Goal: Task Accomplishment & Management: Use online tool/utility

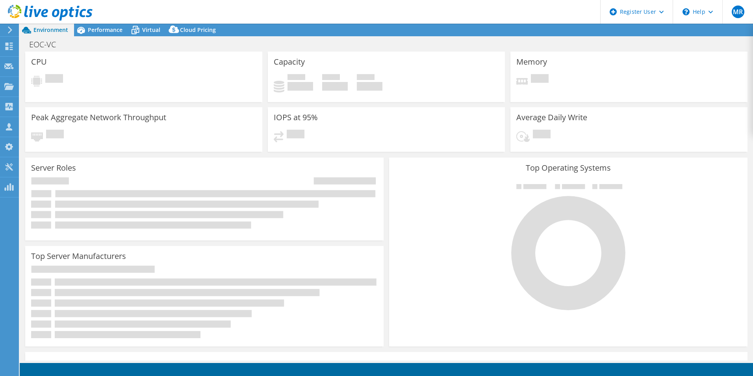
select select "USD"
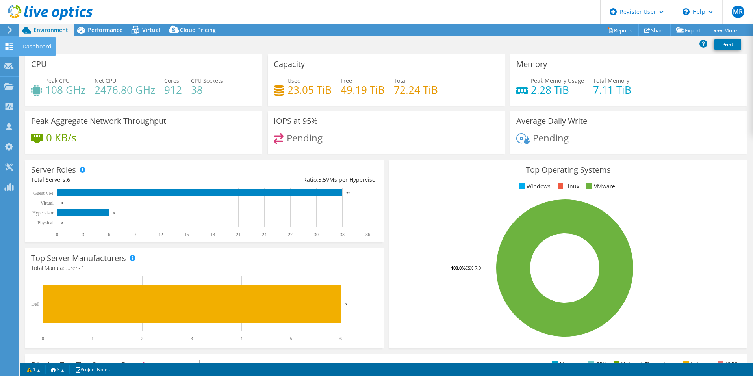
click at [7, 46] on icon at bounding box center [8, 46] width 9 height 7
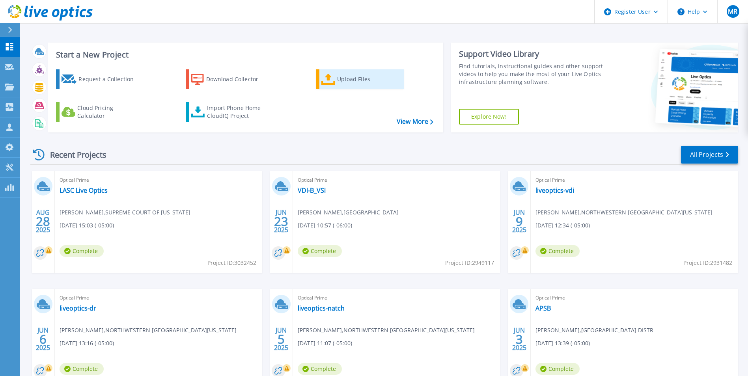
click at [329, 80] on icon at bounding box center [328, 79] width 14 height 11
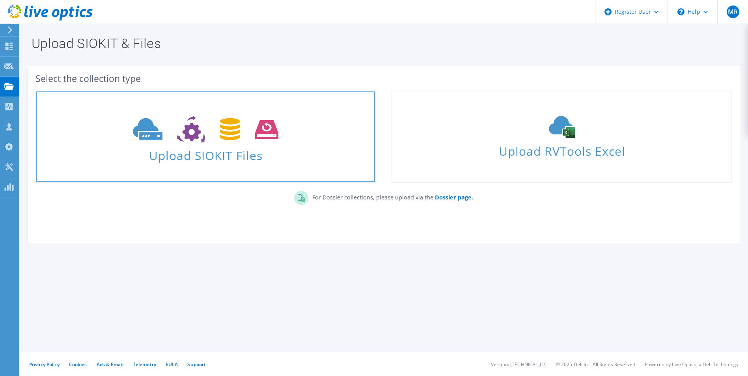
click at [260, 135] on icon at bounding box center [205, 129] width 145 height 27
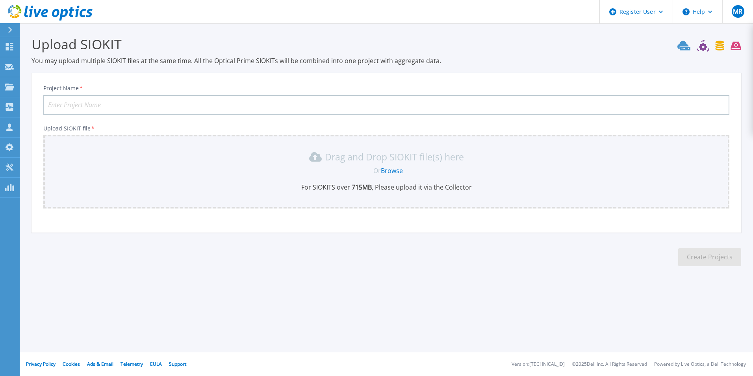
click at [149, 104] on input "Project Name *" at bounding box center [386, 105] width 686 height 20
type input "BR Water"
click at [253, 166] on div "Drag and Drop SIOKIT file(s) here Or Browse For SIOKITS over 715 MB , Please up…" at bounding box center [386, 171] width 677 height 41
click at [402, 167] on link "Browse" at bounding box center [392, 170] width 22 height 9
click at [393, 169] on link "Browse" at bounding box center [392, 170] width 22 height 9
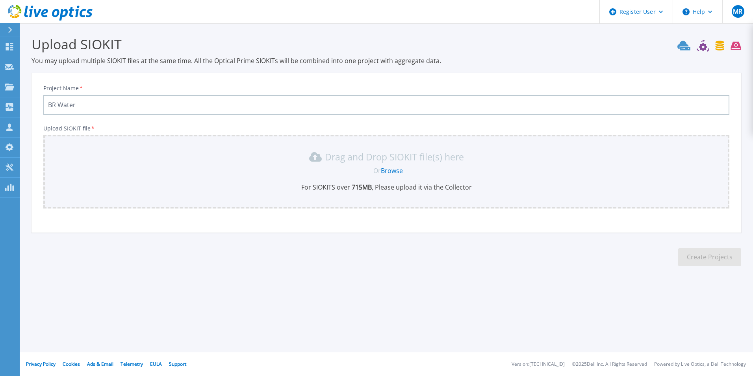
click at [387, 176] on div "Drag and Drop SIOKIT file(s) here Or Browse For SIOKITS over 715 MB , Please up…" at bounding box center [386, 171] width 677 height 41
click at [391, 171] on link "Browse" at bounding box center [392, 170] width 22 height 9
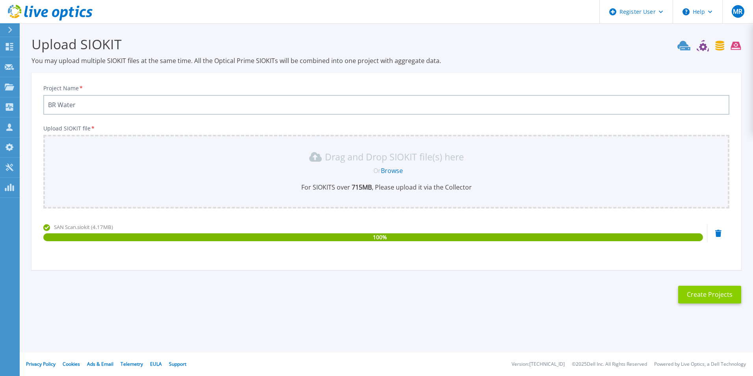
click at [707, 294] on button "Create Projects" at bounding box center [710, 295] width 63 height 18
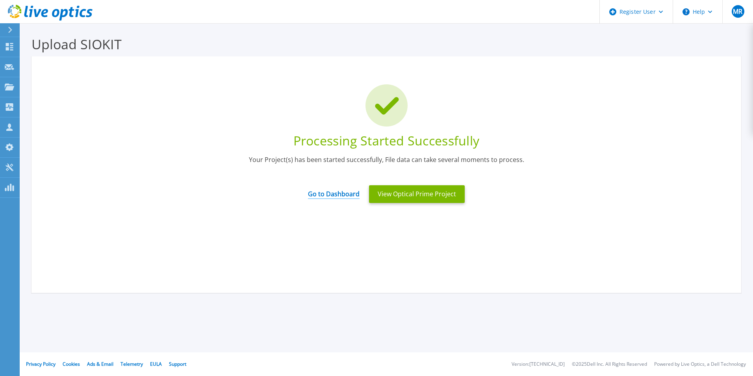
click at [326, 197] on link "Go to Dashboard" at bounding box center [334, 191] width 52 height 15
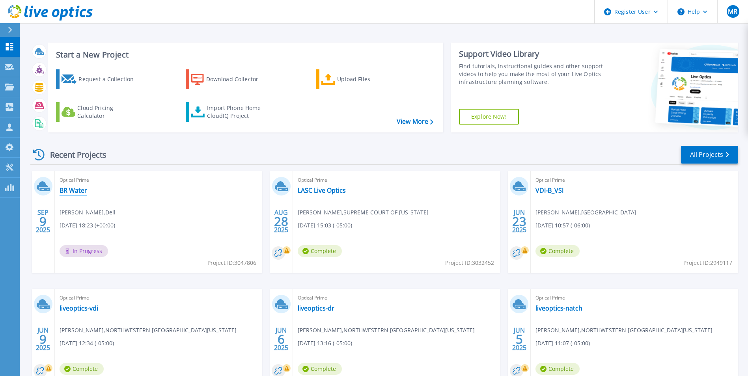
click at [74, 194] on link "BR Water" at bounding box center [74, 190] width 28 height 8
click at [210, 221] on div "Optical Prime BR Water Mike Reine , Dell 09/09/2025, 18:23 (+00:00) In Progress…" at bounding box center [158, 222] width 207 height 102
click at [75, 193] on link "BR Water" at bounding box center [74, 190] width 28 height 8
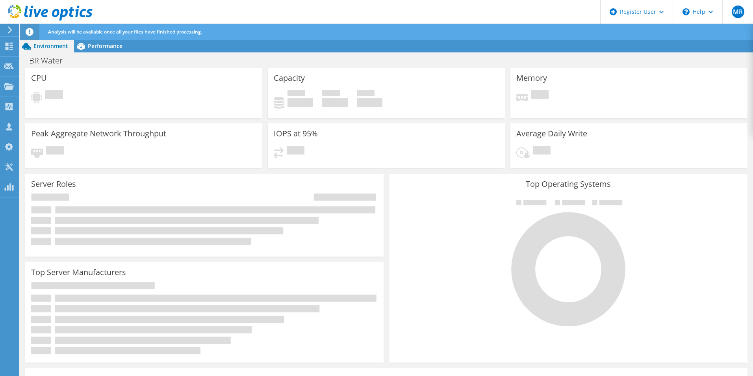
click at [177, 185] on div "Server Roles Physical Servers represent bare metal servers that were targets of…" at bounding box center [204, 215] width 359 height 83
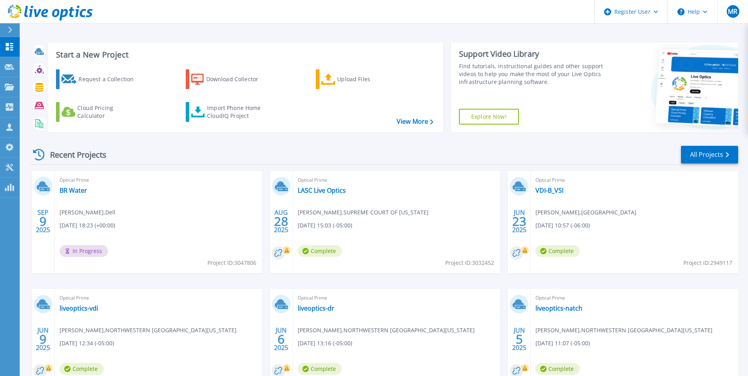
click at [135, 224] on div "Optical Prime BR Water [PERSON_NAME] , Dell [DATE] 18:23 (+00:00) In Progress P…" at bounding box center [158, 222] width 207 height 102
click at [65, 186] on link "BR Water" at bounding box center [74, 190] width 28 height 8
click at [82, 188] on link "BR Water" at bounding box center [74, 190] width 28 height 8
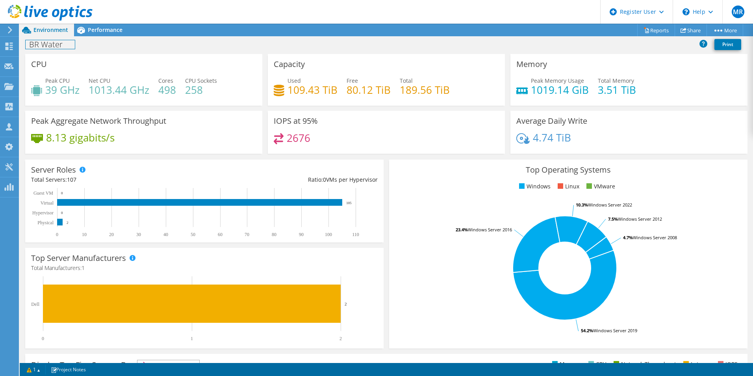
drag, startPoint x: 85, startPoint y: 28, endPoint x: 54, endPoint y: 47, distance: 36.8
drag, startPoint x: 54, startPoint y: 47, endPoint x: 82, endPoint y: 26, distance: 35.5
drag, startPoint x: 82, startPoint y: 26, endPoint x: 112, endPoint y: 10, distance: 34.2
click at [112, 10] on header "MR Dell User [PERSON_NAME] [PERSON_NAME][EMAIL_ADDRESS][DOMAIN_NAME] Dell My Pr…" at bounding box center [376, 12] width 753 height 24
click at [108, 28] on span "Performance" at bounding box center [105, 29] width 35 height 7
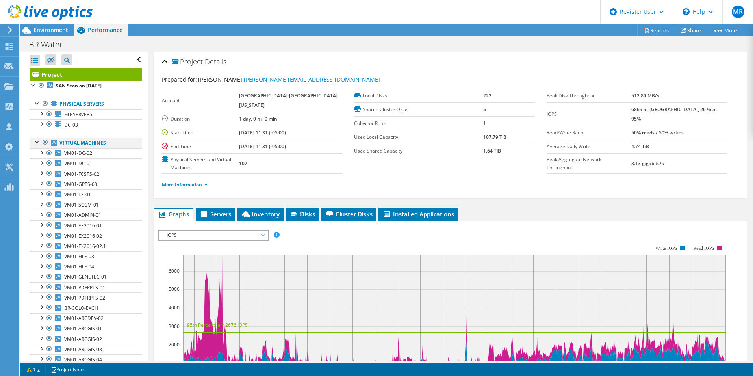
click at [35, 144] on div at bounding box center [37, 142] width 8 height 8
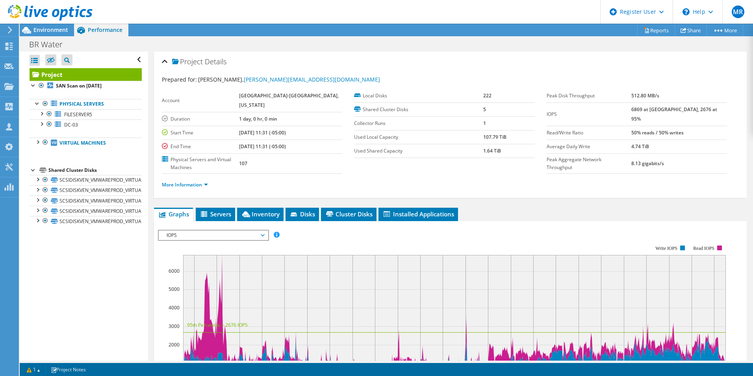
click at [33, 168] on div at bounding box center [34, 170] width 8 height 8
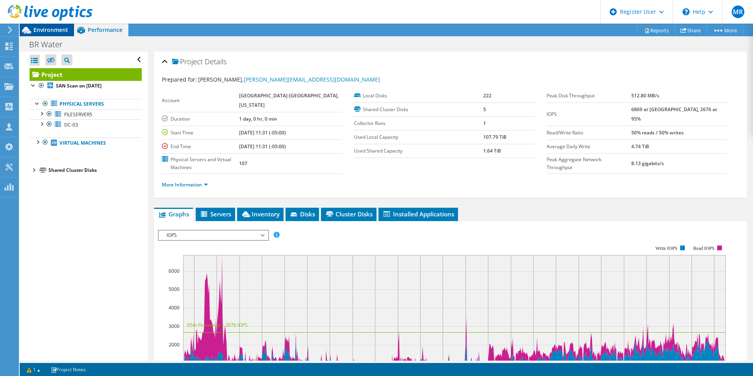
click at [37, 30] on span "Environment" at bounding box center [50, 29] width 35 height 7
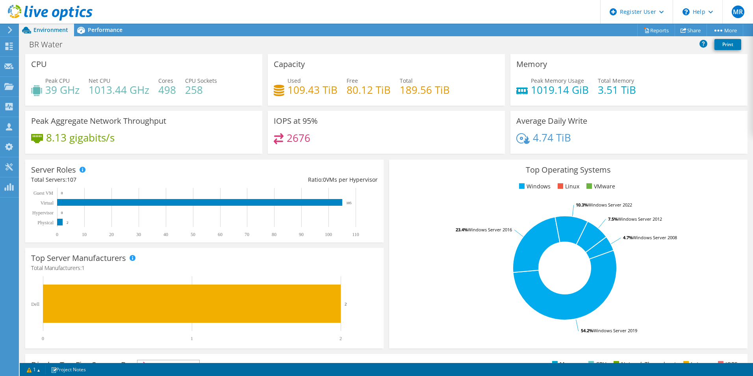
scroll to position [56, 0]
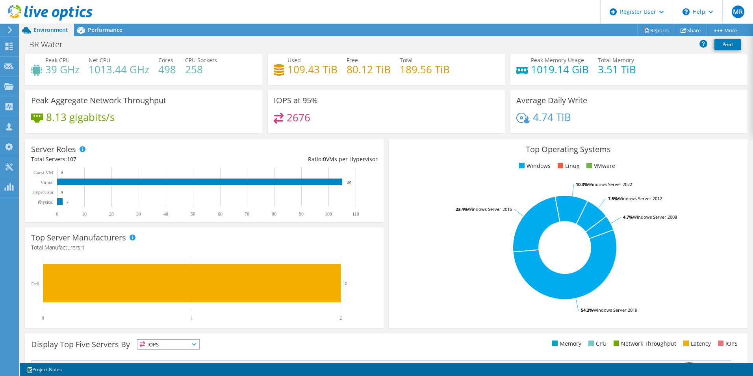
scroll to position [20, 0]
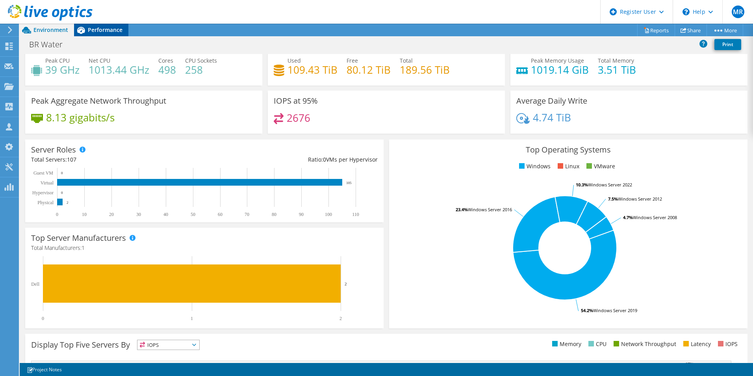
click at [94, 25] on div "Performance" at bounding box center [101, 30] width 54 height 13
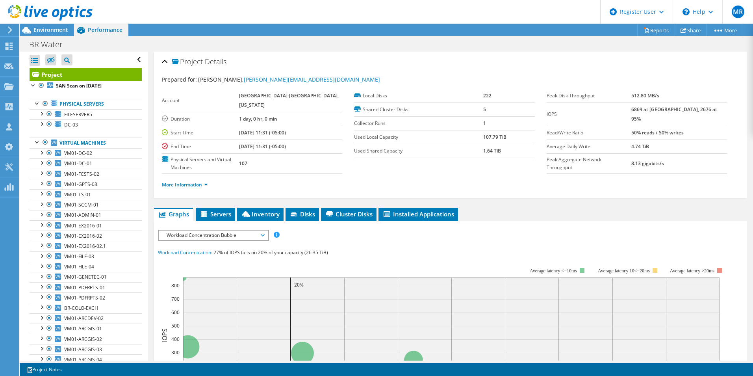
scroll to position [0, 0]
click at [41, 153] on div at bounding box center [41, 152] width 8 height 8
click at [82, 154] on span "VM01-DC-02" at bounding box center [78, 153] width 28 height 7
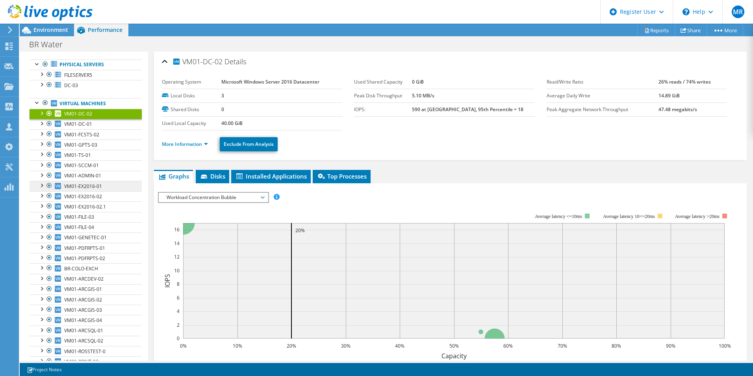
scroll to position [40, 0]
click at [88, 220] on span "VM01-FILE-03" at bounding box center [79, 216] width 30 height 7
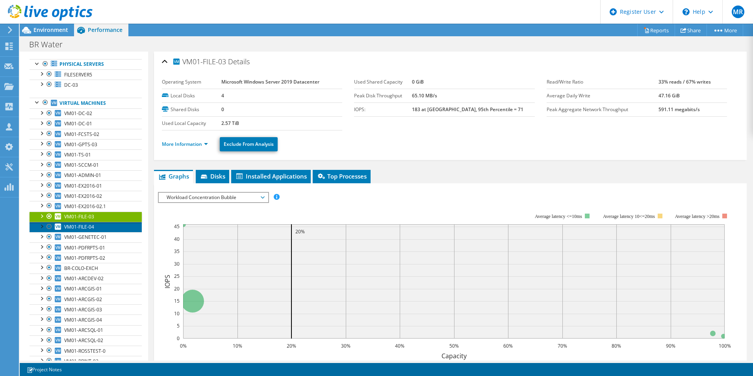
click at [89, 226] on span "VM01-FILE-04" at bounding box center [79, 226] width 30 height 7
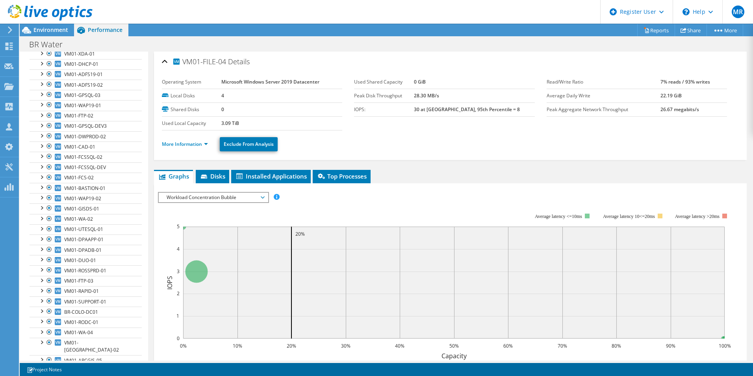
scroll to position [540, 0]
click at [40, 28] on span "Environment" at bounding box center [50, 29] width 35 height 7
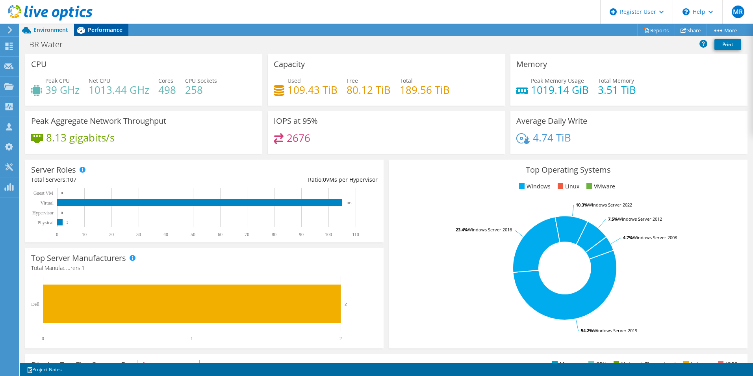
click at [97, 27] on span "Performance" at bounding box center [105, 29] width 35 height 7
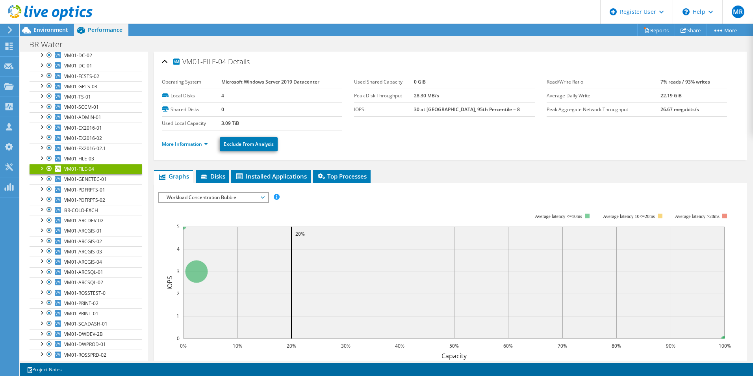
scroll to position [0, 0]
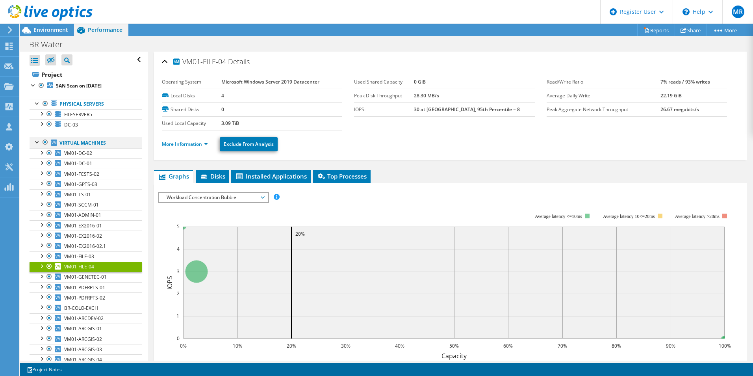
click at [37, 143] on div at bounding box center [37, 142] width 8 height 8
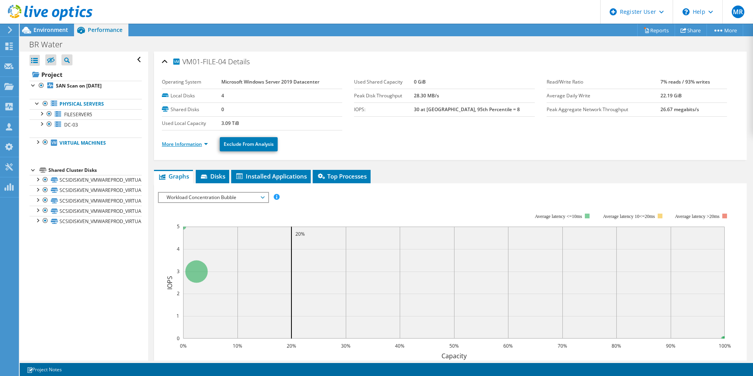
click at [174, 143] on link "More Information" at bounding box center [185, 144] width 46 height 7
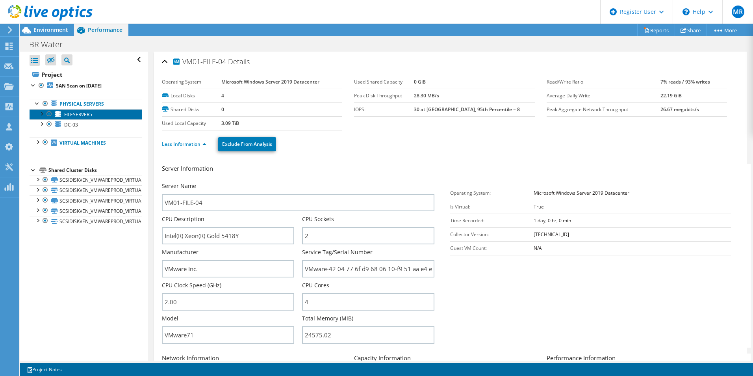
click at [77, 111] on span "FILESERVER5" at bounding box center [78, 114] width 28 height 7
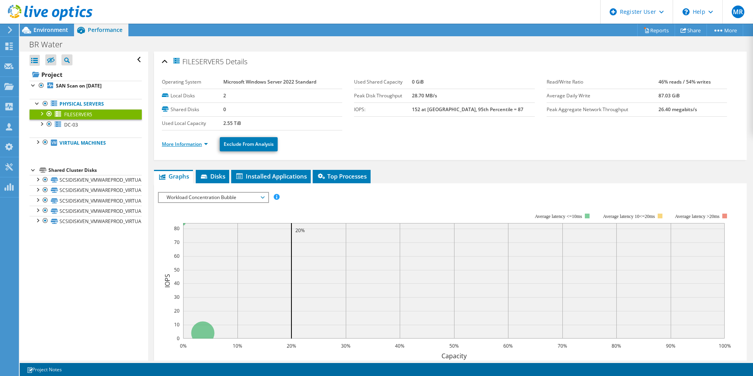
click at [179, 146] on link "More Information" at bounding box center [185, 144] width 46 height 7
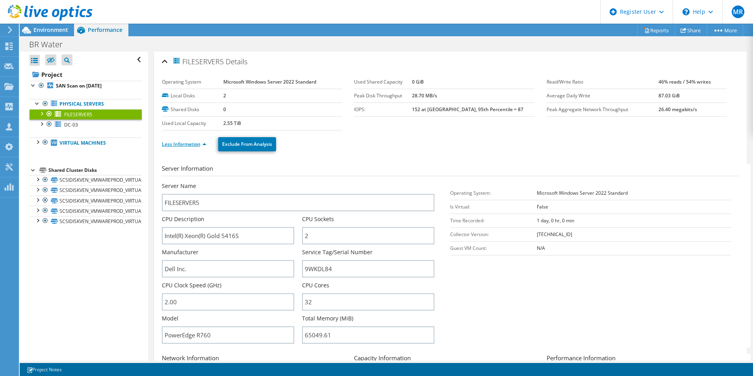
click at [179, 146] on link "Less Information" at bounding box center [184, 144] width 45 height 7
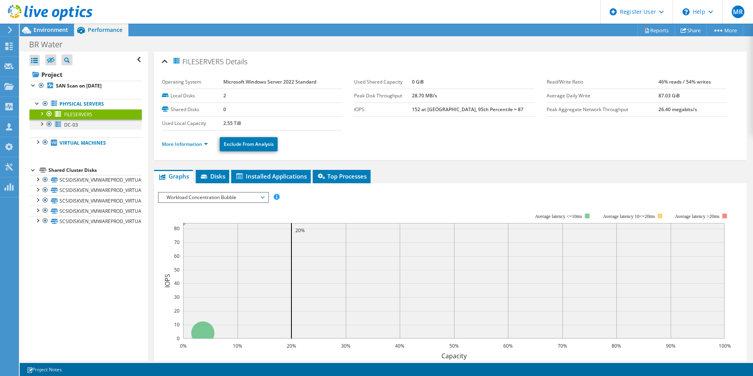
click at [42, 125] on div at bounding box center [41, 123] width 8 height 8
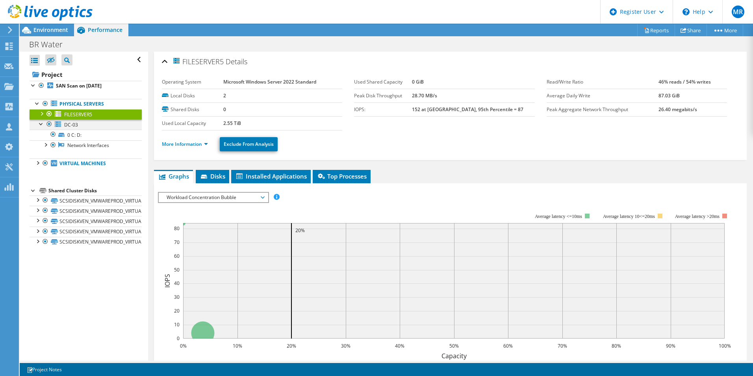
click at [42, 125] on div at bounding box center [41, 123] width 8 height 8
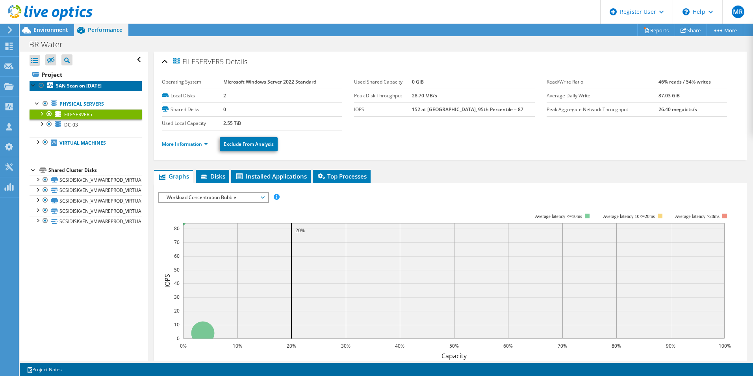
click at [83, 86] on b "SAN Scan on [DATE]" at bounding box center [79, 85] width 46 height 7
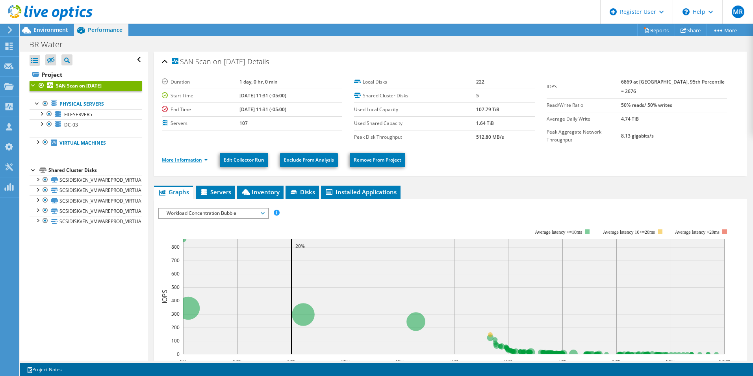
click at [204, 158] on link "More Information" at bounding box center [185, 159] width 46 height 7
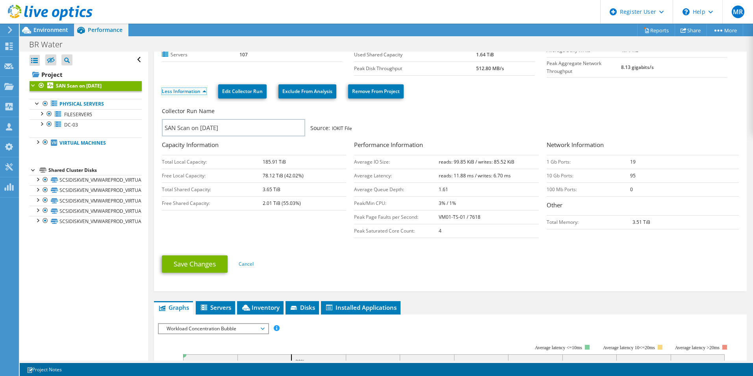
scroll to position [69, 0]
click at [244, 301] on li "Inventory" at bounding box center [260, 307] width 47 height 13
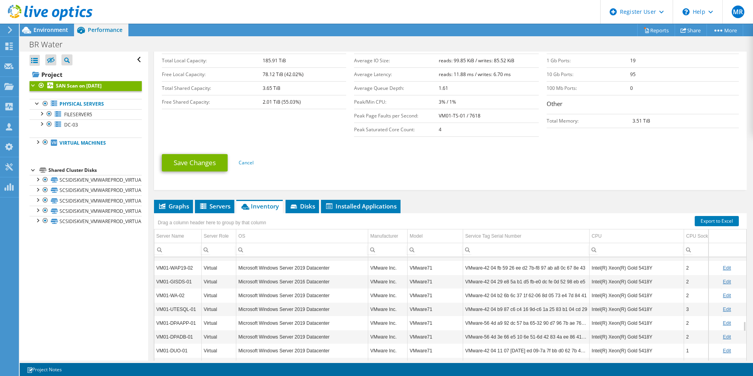
scroll to position [170, 0]
click at [215, 204] on span "Servers" at bounding box center [215, 206] width 32 height 8
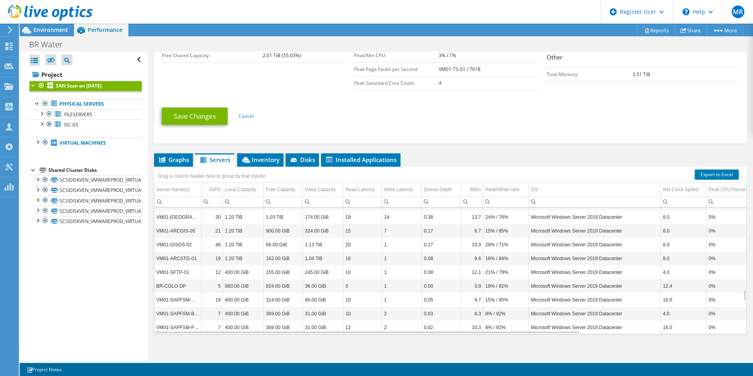
scroll to position [218, 0]
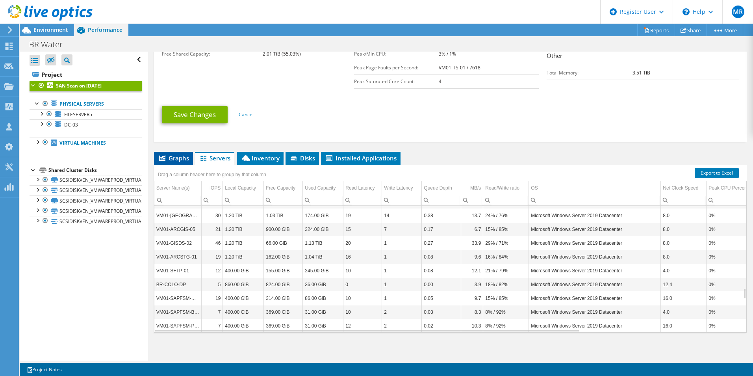
click at [177, 154] on span "Graphs" at bounding box center [173, 158] width 31 height 8
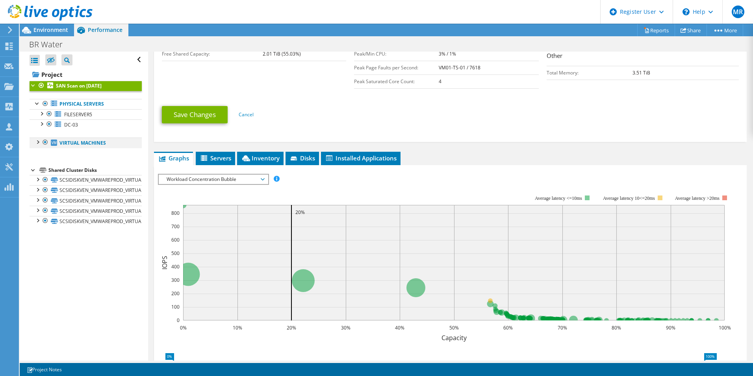
click at [36, 141] on div at bounding box center [37, 142] width 8 height 8
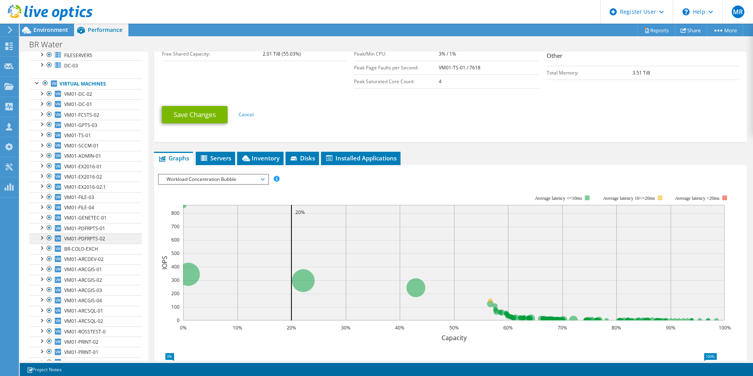
scroll to position [118, 0]
click at [223, 155] on span "Servers" at bounding box center [216, 158] width 32 height 8
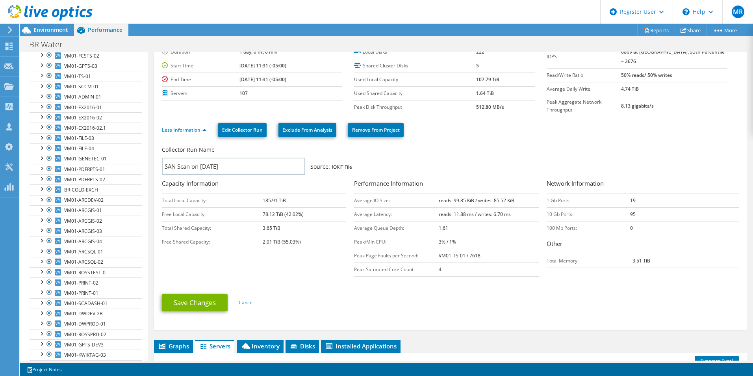
scroll to position [0, 0]
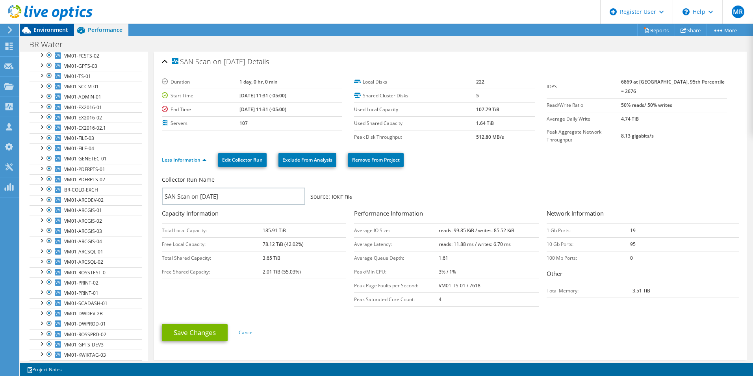
click at [49, 30] on span "Environment" at bounding box center [50, 29] width 35 height 7
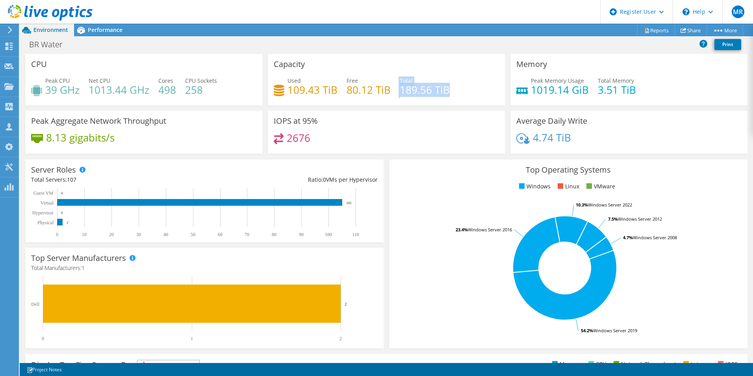
drag, startPoint x: 398, startPoint y: 93, endPoint x: 456, endPoint y: 96, distance: 58.4
click at [456, 96] on div "Used 109.43 TiB Free 80.12 TiB Total 189.56 TiB" at bounding box center [386, 89] width 225 height 26
drag, startPoint x: 457, startPoint y: 96, endPoint x: 427, endPoint y: 93, distance: 29.7
copy div "Total 189.56 TiB"
click at [87, 28] on icon at bounding box center [81, 30] width 14 height 14
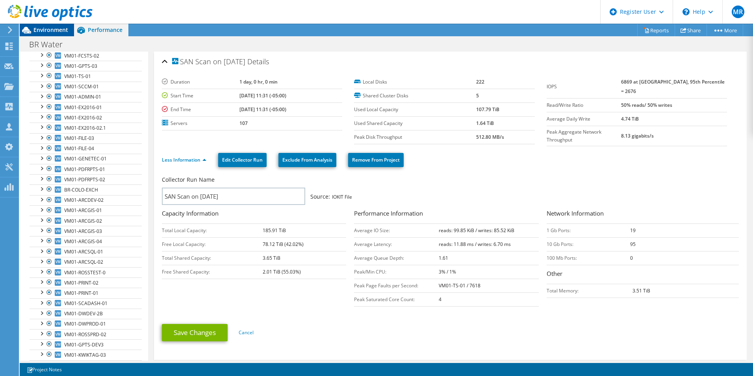
click at [55, 31] on span "Environment" at bounding box center [50, 29] width 35 height 7
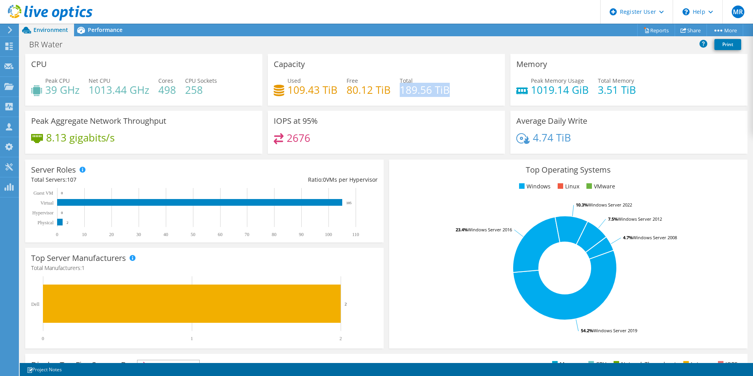
drag, startPoint x: 397, startPoint y: 92, endPoint x: 450, endPoint y: 89, distance: 53.3
click at [450, 89] on div "Used 109.43 TiB Free 80.12 TiB Total 189.56 TiB" at bounding box center [386, 89] width 225 height 26
drag, startPoint x: 288, startPoint y: 93, endPoint x: 335, endPoint y: 92, distance: 46.5
click at [335, 92] on h4 "109.43 TiB" at bounding box center [313, 90] width 50 height 9
copy h4 "109.43 TiB"
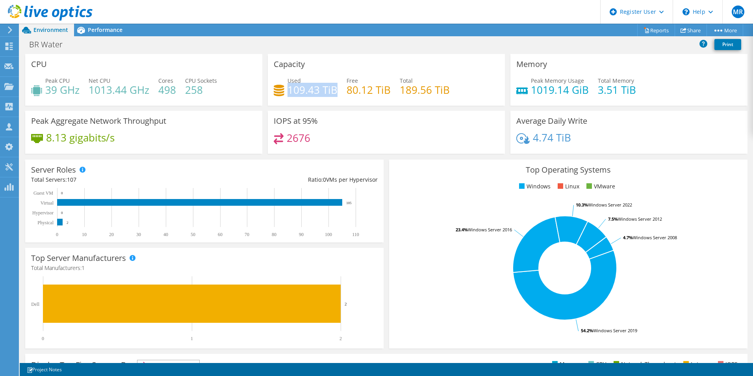
copy h4 "109.43 TiB"
click at [108, 33] on span "Performance" at bounding box center [105, 29] width 35 height 7
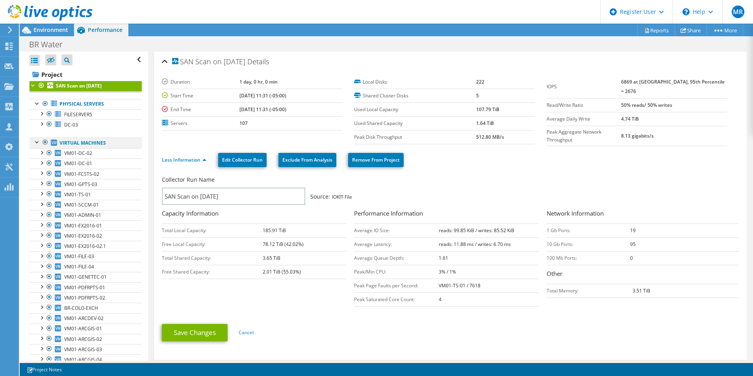
click at [36, 144] on div at bounding box center [37, 142] width 8 height 8
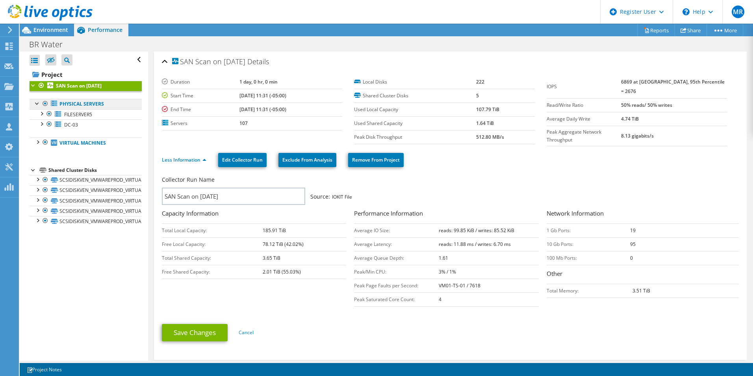
click at [93, 103] on link "Physical Servers" at bounding box center [86, 104] width 112 height 10
click at [54, 72] on link "Project" at bounding box center [86, 74] width 112 height 13
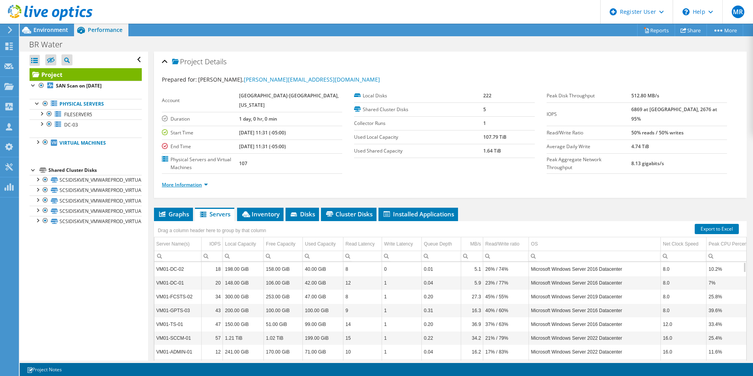
click at [194, 187] on link "More Information" at bounding box center [185, 184] width 46 height 7
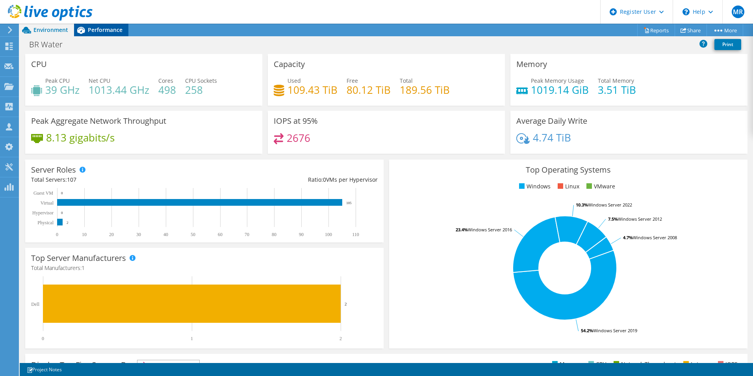
click at [103, 25] on div "Performance" at bounding box center [101, 30] width 54 height 13
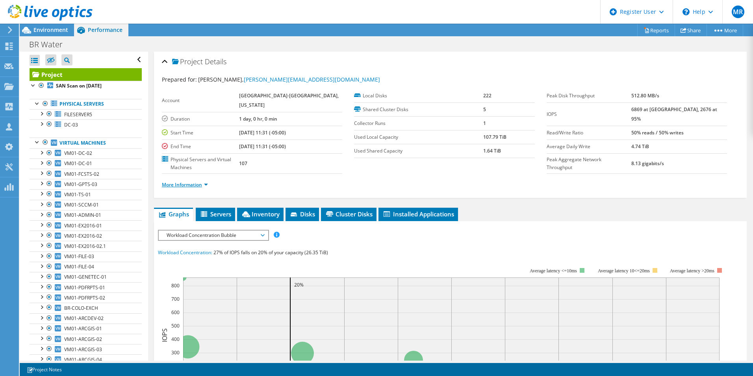
click at [180, 185] on link "More Information" at bounding box center [185, 184] width 46 height 7
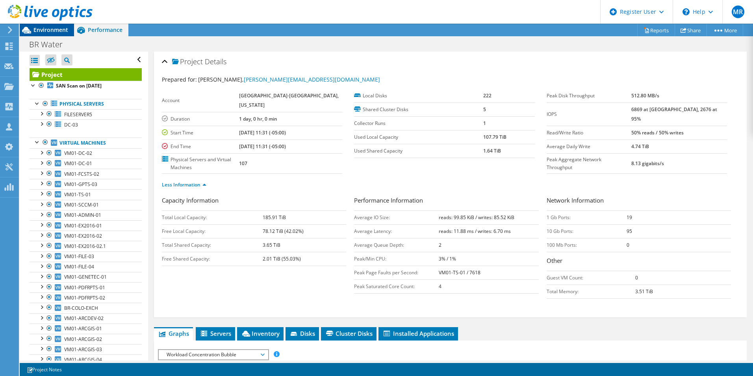
click at [44, 28] on span "Environment" at bounding box center [50, 29] width 35 height 7
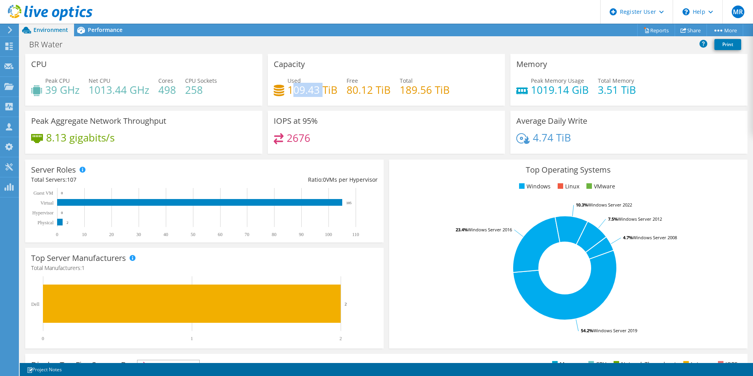
drag, startPoint x: 289, startPoint y: 91, endPoint x: 322, endPoint y: 95, distance: 32.9
click at [322, 94] on h4 "109.43 TiB" at bounding box center [313, 90] width 50 height 9
drag, startPoint x: 322, startPoint y: 95, endPoint x: 286, endPoint y: 93, distance: 35.5
click at [288, 93] on h4 "109.43 TiB" at bounding box center [313, 90] width 50 height 9
copy h4 "109.43 TiB"
